Goal: Information Seeking & Learning: Understand process/instructions

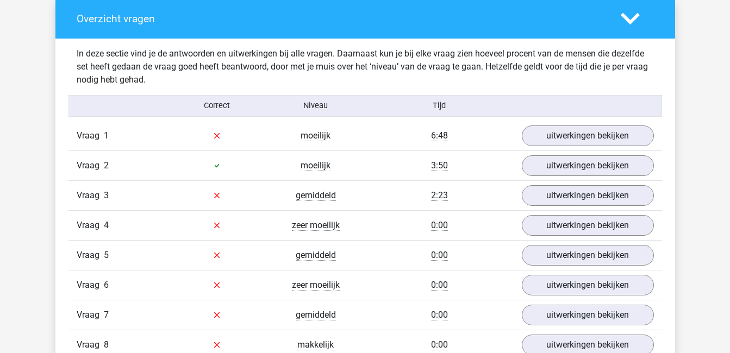
scroll to position [627, 0]
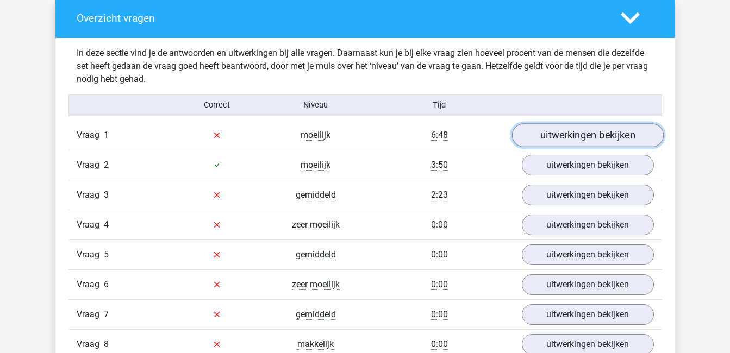
click at [601, 134] on link "uitwerkingen bekijken" at bounding box center [587, 135] width 152 height 24
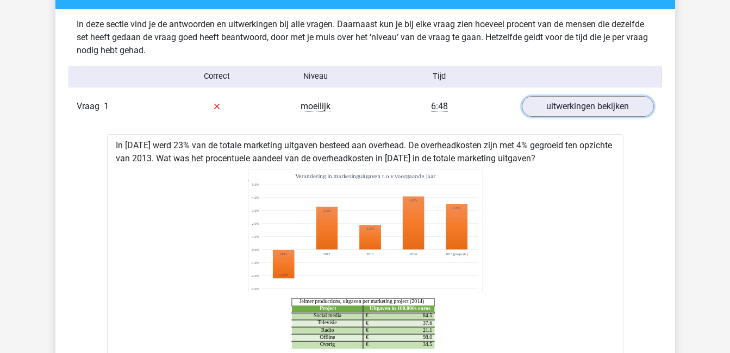
scroll to position [657, 0]
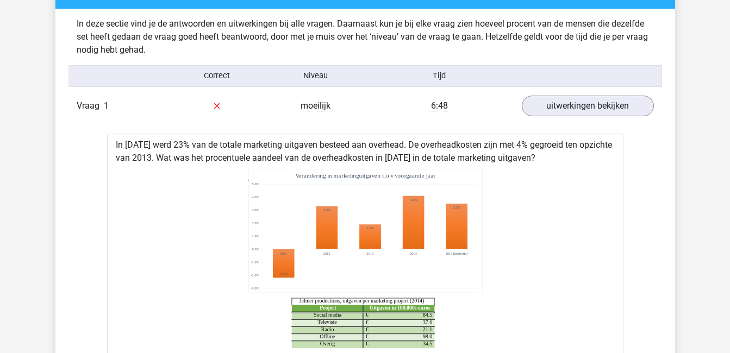
click at [609, 244] on div "Project Uitgaven in 100.000s euros Social media 84.5 € Televisie 37.6 € Radio 2…" at bounding box center [365, 259] width 499 height 188
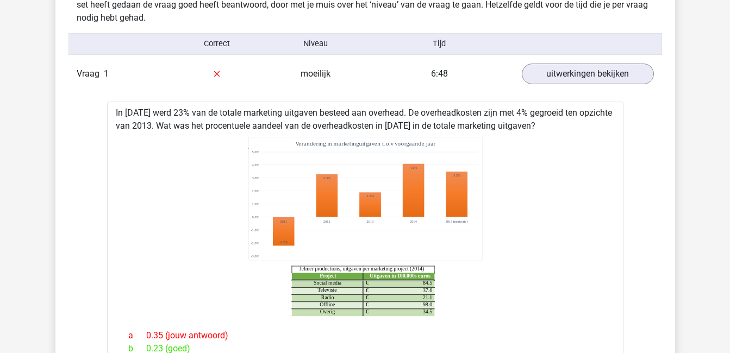
scroll to position [688, 0]
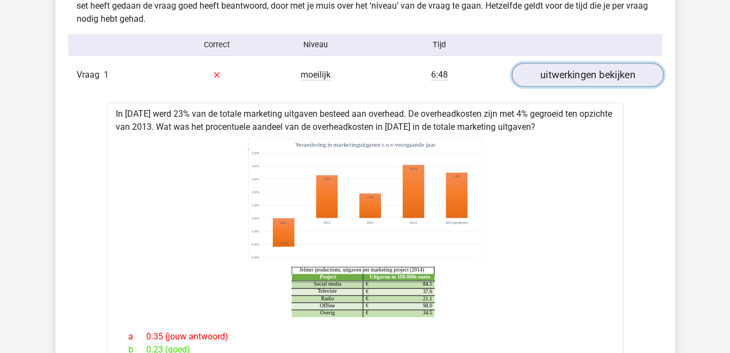
click at [592, 79] on link "uitwerkingen bekijken" at bounding box center [587, 75] width 152 height 24
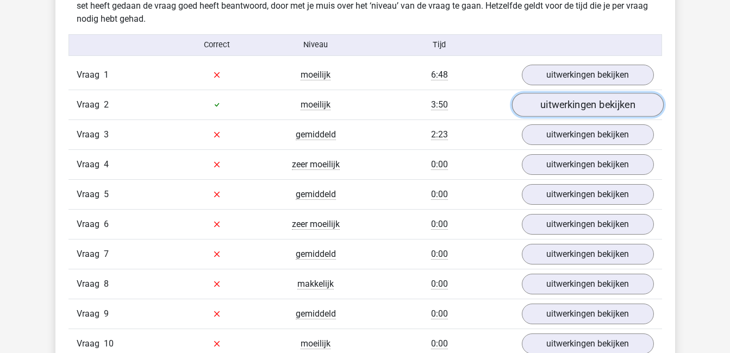
click at [592, 109] on link "uitwerkingen bekijken" at bounding box center [587, 105] width 152 height 24
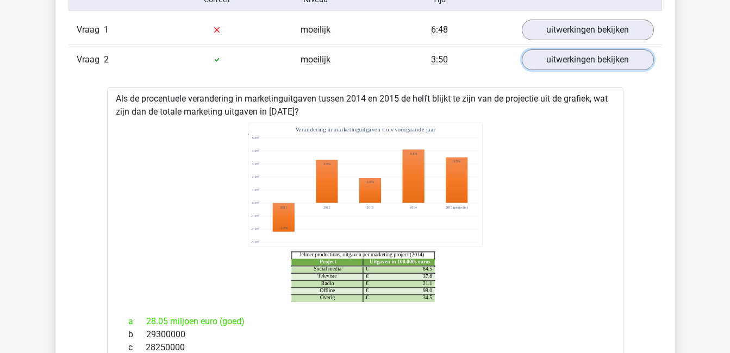
scroll to position [663, 0]
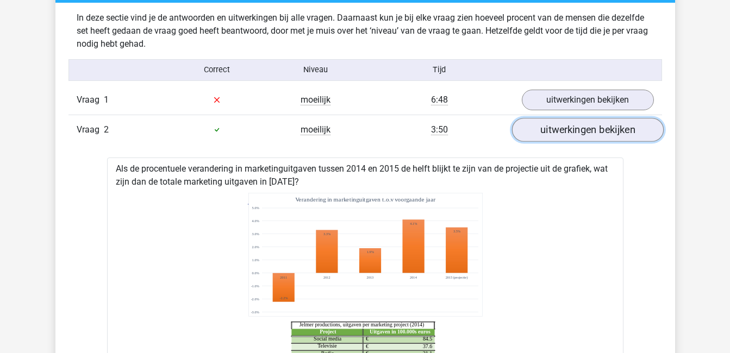
click at [585, 126] on link "uitwerkingen bekijken" at bounding box center [587, 130] width 152 height 24
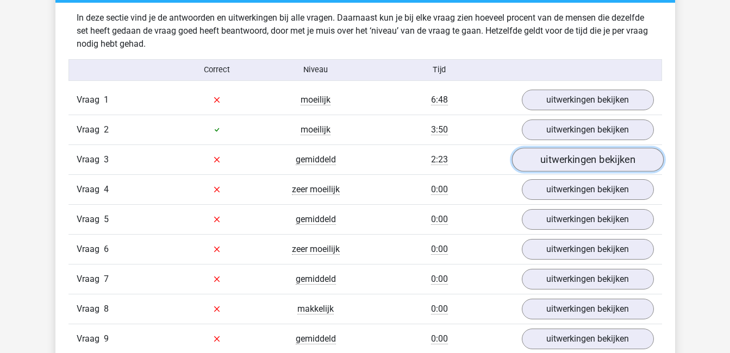
click at [581, 163] on link "uitwerkingen bekijken" at bounding box center [587, 160] width 152 height 24
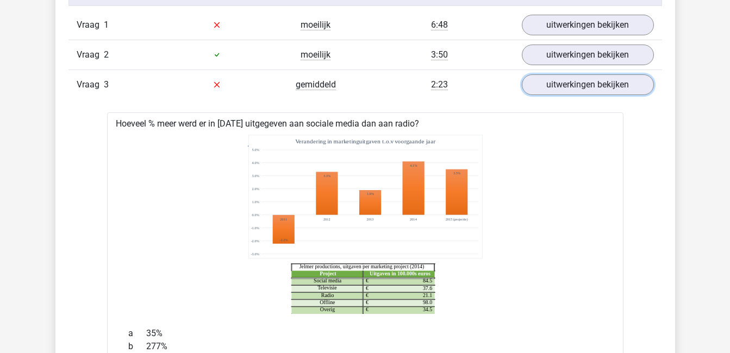
scroll to position [737, 0]
click at [598, 87] on link "uitwerkingen bekijken" at bounding box center [587, 85] width 152 height 24
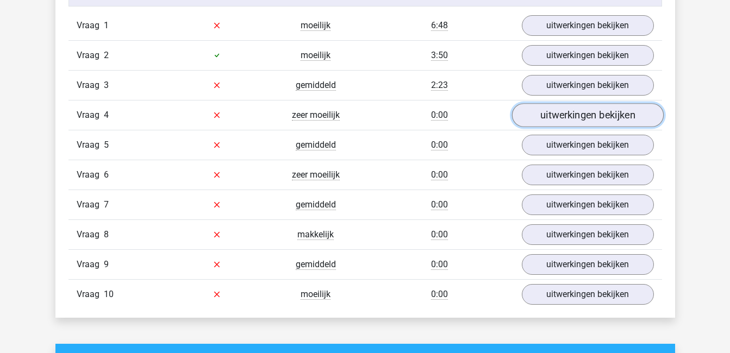
click at [601, 113] on link "uitwerkingen bekijken" at bounding box center [587, 115] width 152 height 24
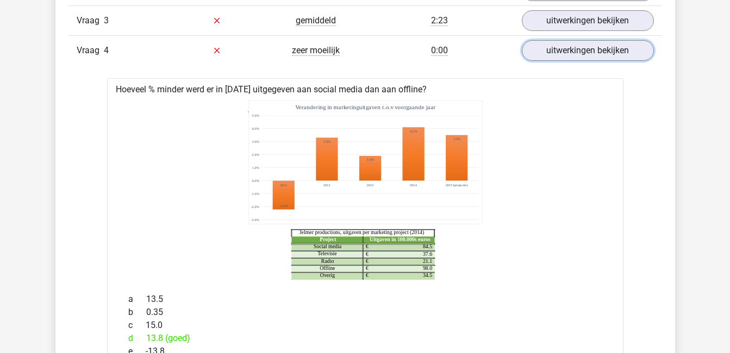
scroll to position [801, 0]
click at [583, 55] on link "uitwerkingen bekijken" at bounding box center [587, 51] width 152 height 24
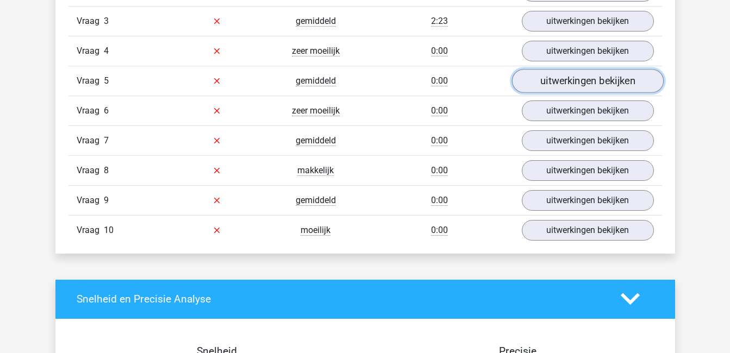
click at [587, 78] on link "uitwerkingen bekijken" at bounding box center [587, 81] width 152 height 24
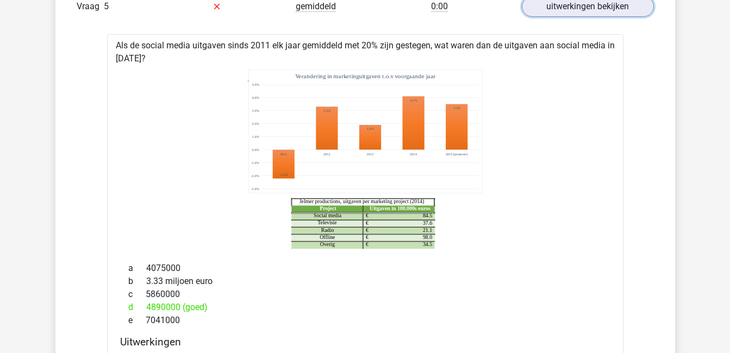
scroll to position [876, 0]
click at [637, 9] on link "uitwerkingen bekijken" at bounding box center [587, 7] width 152 height 24
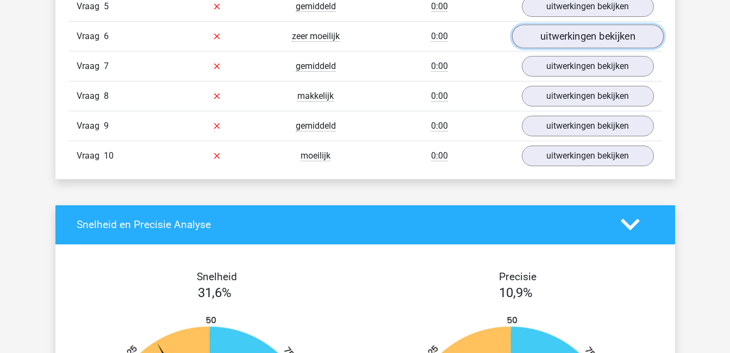
click at [629, 31] on link "uitwerkingen bekijken" at bounding box center [587, 36] width 152 height 24
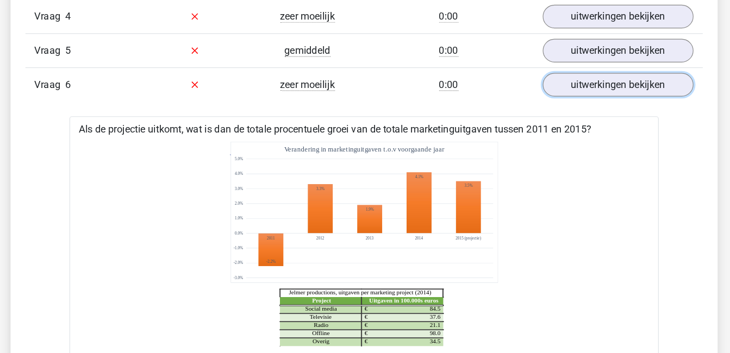
scroll to position [836, 0]
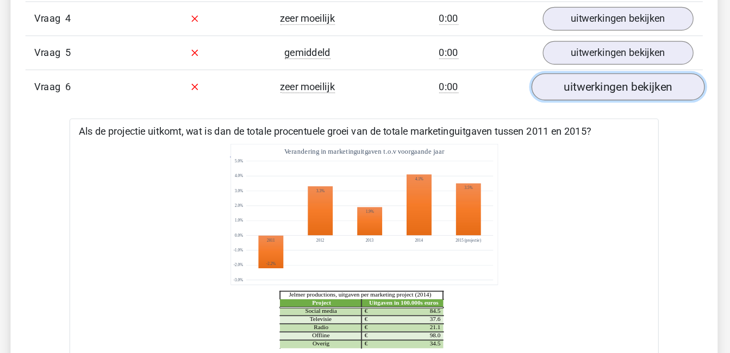
click at [603, 71] on link "uitwerkingen bekijken" at bounding box center [587, 76] width 152 height 24
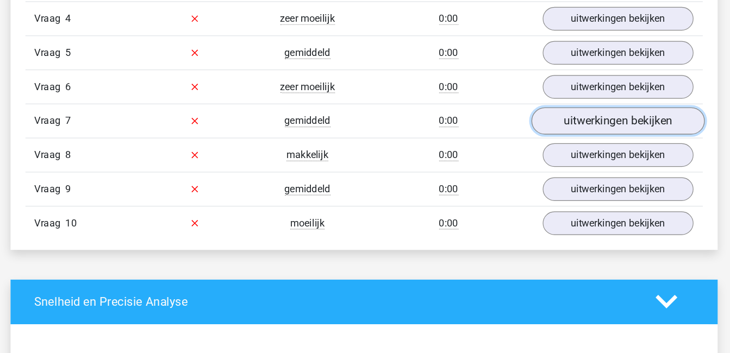
click at [601, 100] on link "uitwerkingen bekijken" at bounding box center [587, 106] width 152 height 24
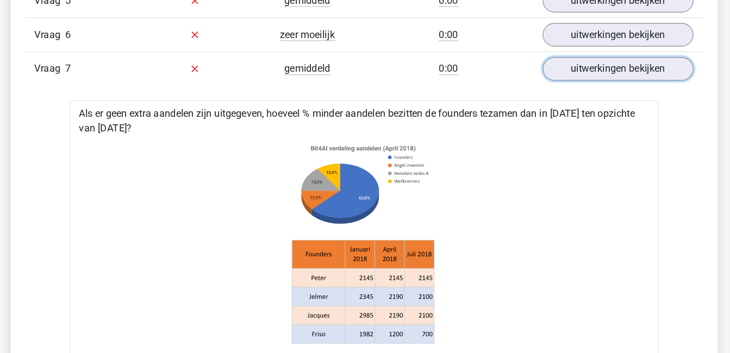
scroll to position [879, 0]
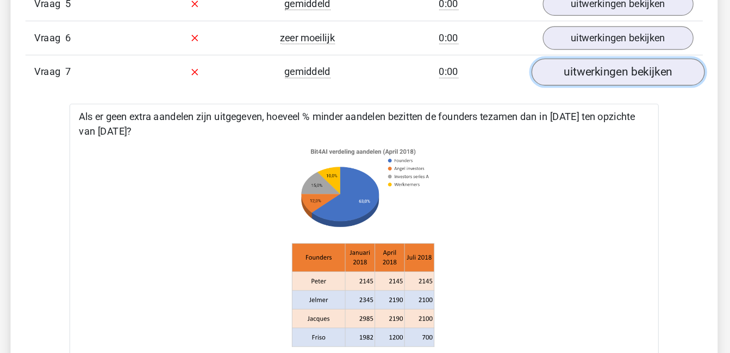
click at [607, 59] on link "uitwerkingen bekijken" at bounding box center [587, 63] width 152 height 24
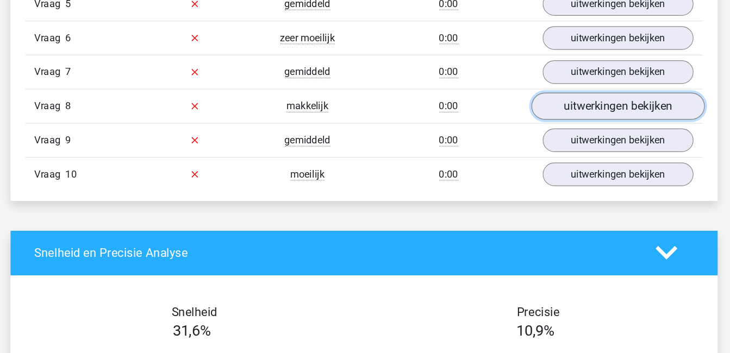
click at [603, 96] on link "uitwerkingen bekijken" at bounding box center [587, 93] width 152 height 24
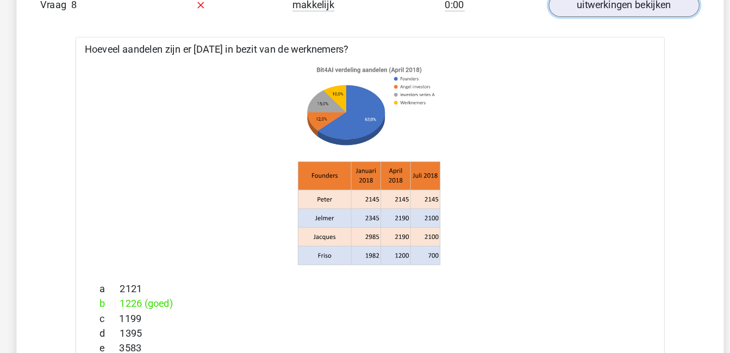
scroll to position [955, 0]
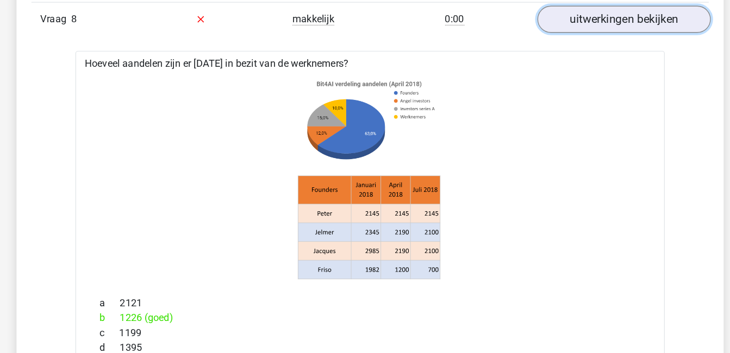
click at [590, 18] on link "uitwerkingen bekijken" at bounding box center [587, 17] width 152 height 24
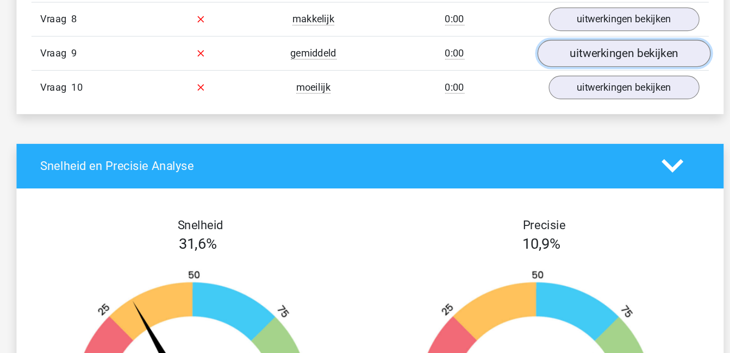
click at [589, 45] on link "uitwerkingen bekijken" at bounding box center [587, 47] width 152 height 24
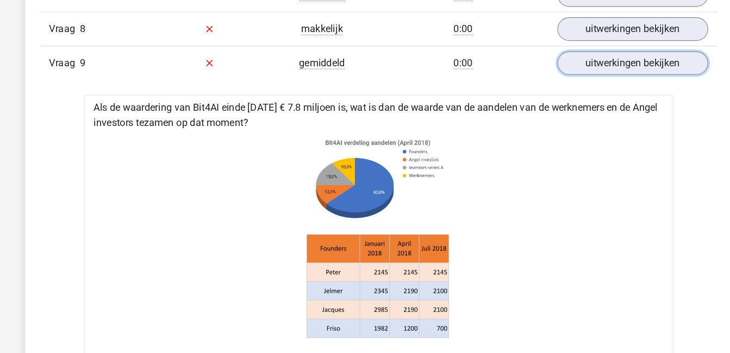
scroll to position [944, 0]
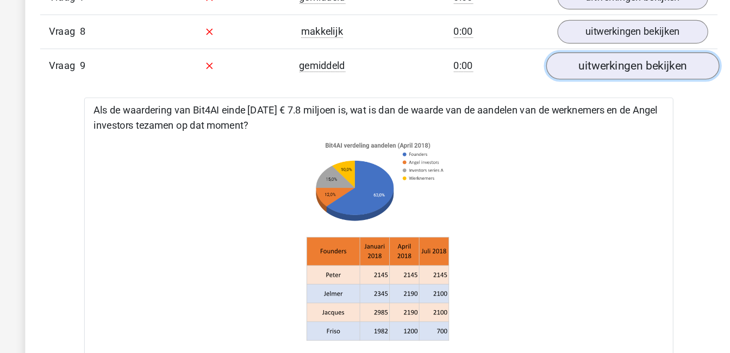
click at [599, 59] on link "uitwerkingen bekijken" at bounding box center [587, 58] width 152 height 24
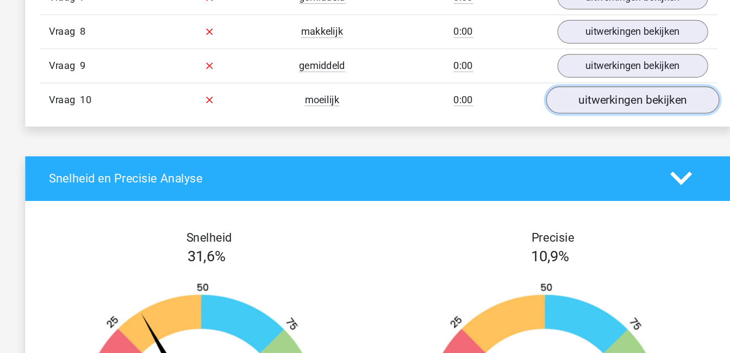
click at [595, 92] on link "uitwerkingen bekijken" at bounding box center [587, 88] width 152 height 24
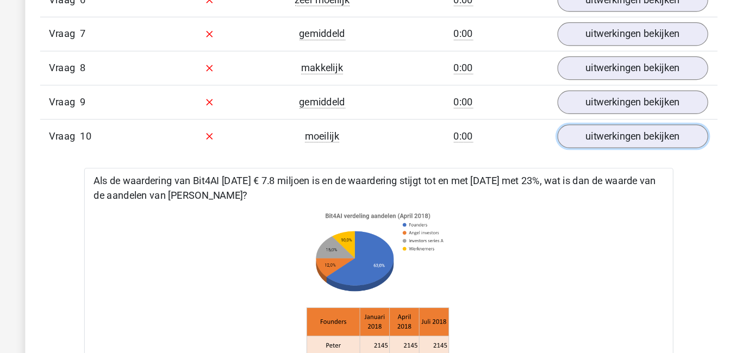
scroll to position [901, 0]
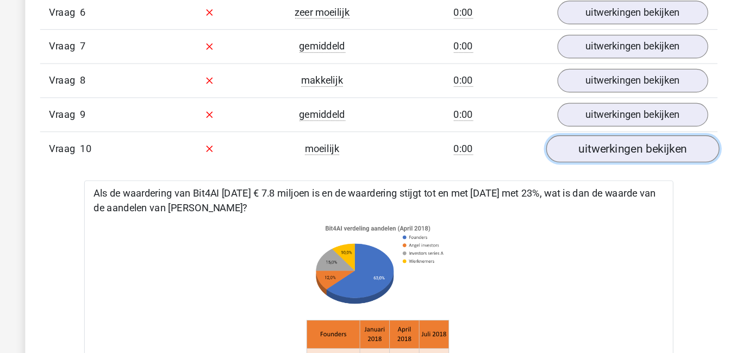
click at [600, 127] on link "uitwerkingen bekijken" at bounding box center [587, 130] width 152 height 24
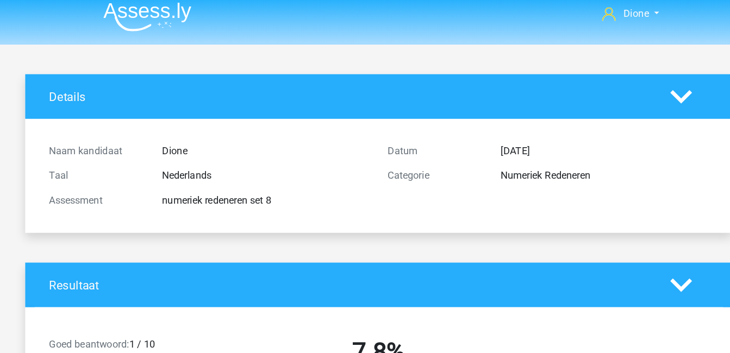
scroll to position [0, 0]
